Goal: Task Accomplishment & Management: Manage account settings

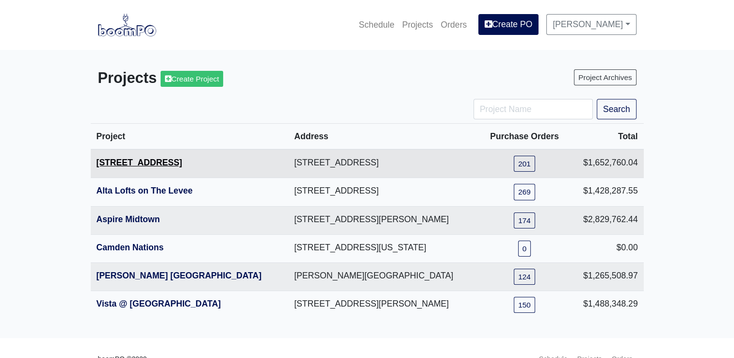
click at [126, 162] on link "[STREET_ADDRESS]" at bounding box center [140, 163] width 86 height 10
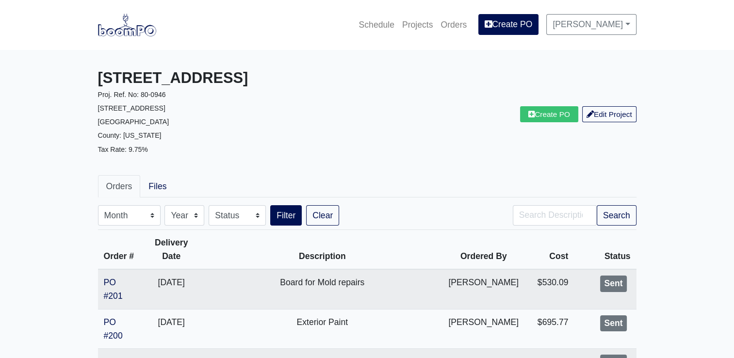
select select "9"
click at [98, 205] on select "Month January February March April May June July August September October Novem…" at bounding box center [129, 215] width 63 height 20
click at [280, 211] on button "Filter" at bounding box center [286, 215] width 32 height 20
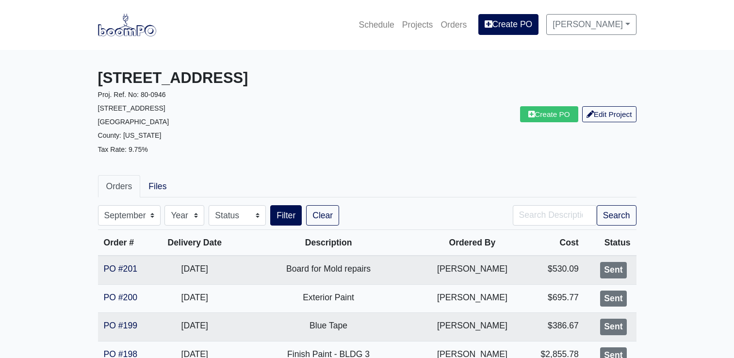
select select "9"
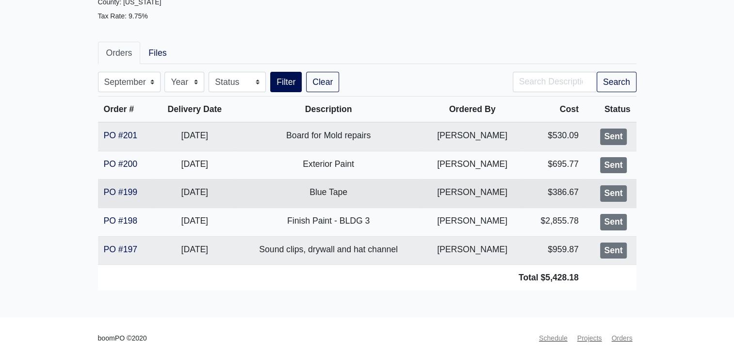
scroll to position [133, 0]
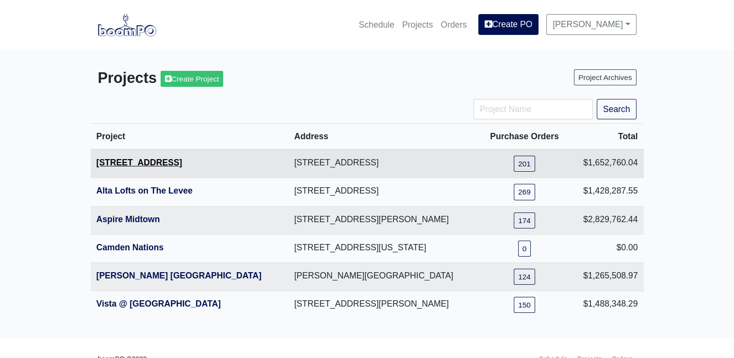
click at [133, 162] on link "[STREET_ADDRESS]" at bounding box center [140, 163] width 86 height 10
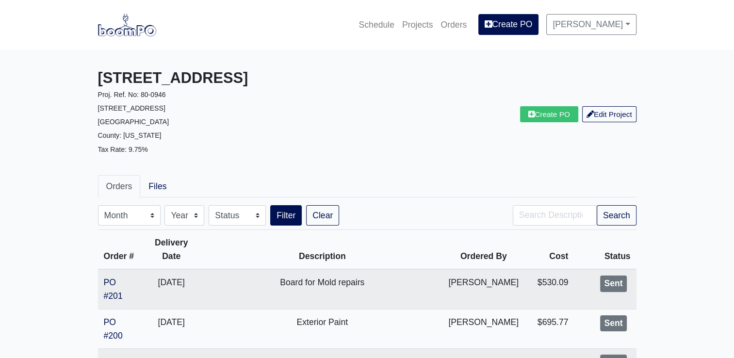
scroll to position [49, 0]
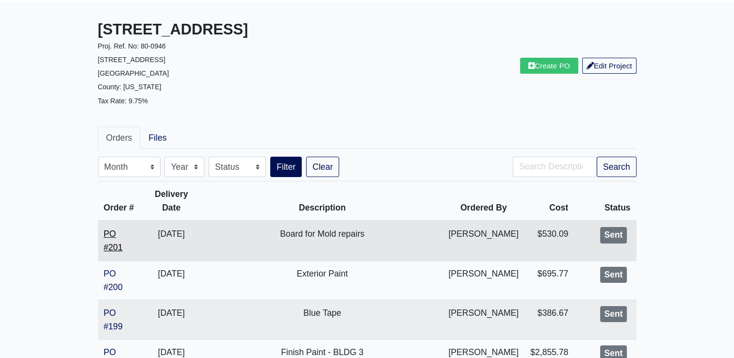
click at [109, 233] on link "PO #201" at bounding box center [113, 240] width 19 height 23
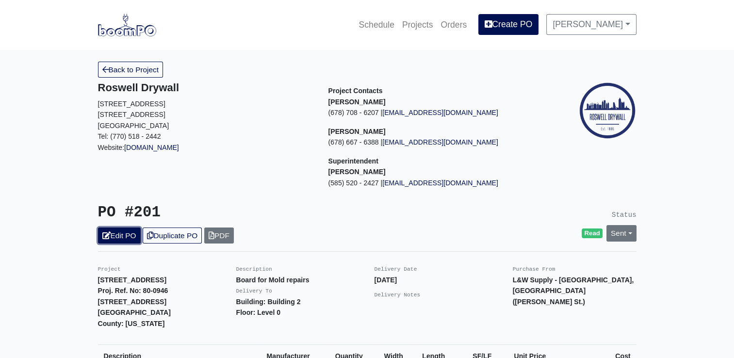
click at [113, 233] on link "Edit PO" at bounding box center [119, 236] width 43 height 16
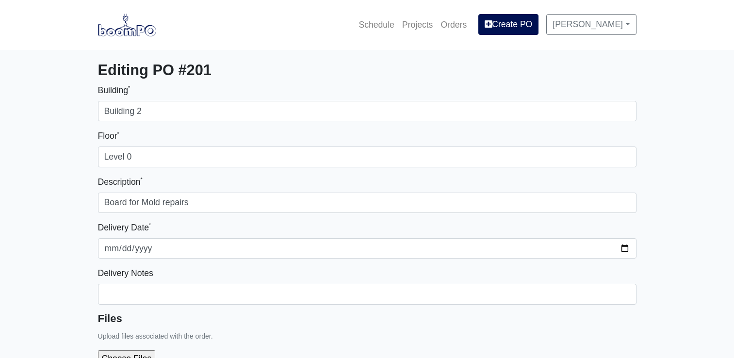
select select
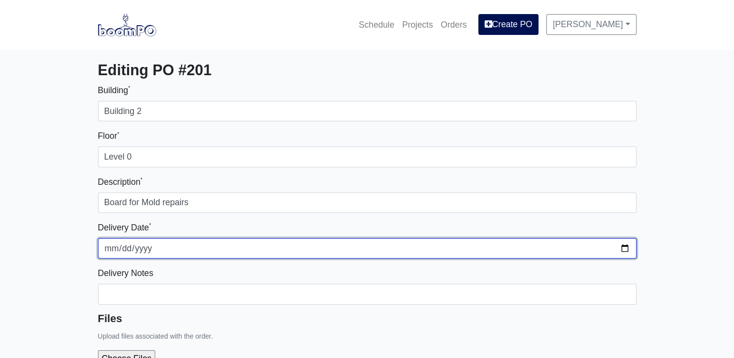
click at [214, 249] on input "[DATE]" at bounding box center [367, 248] width 539 height 20
click at [625, 246] on input "[DATE]" at bounding box center [367, 248] width 539 height 20
type input "[DATE]"
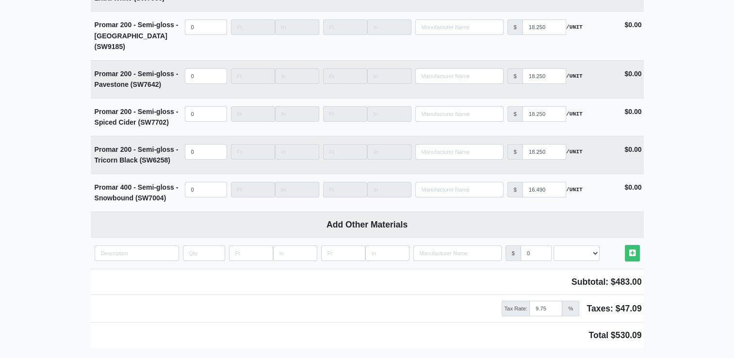
scroll to position [3664, 0]
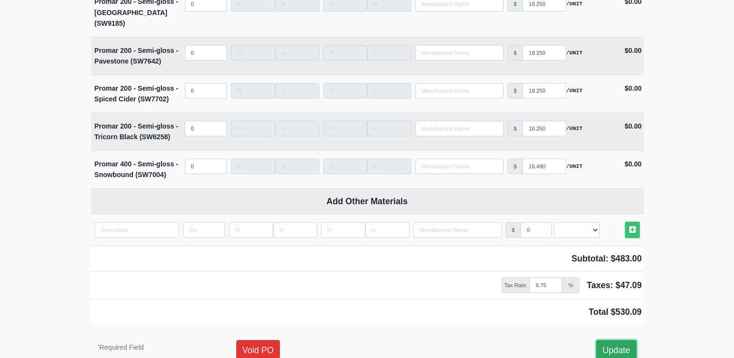
click at [612, 340] on link "Update" at bounding box center [617, 350] width 40 height 20
